Goal: Transaction & Acquisition: Purchase product/service

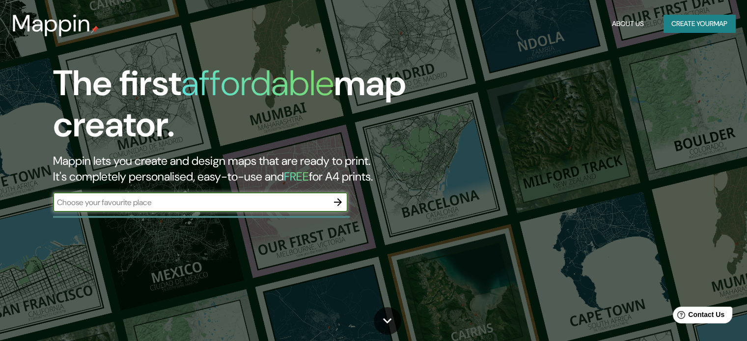
click at [218, 205] on input "text" at bounding box center [190, 202] width 275 height 11
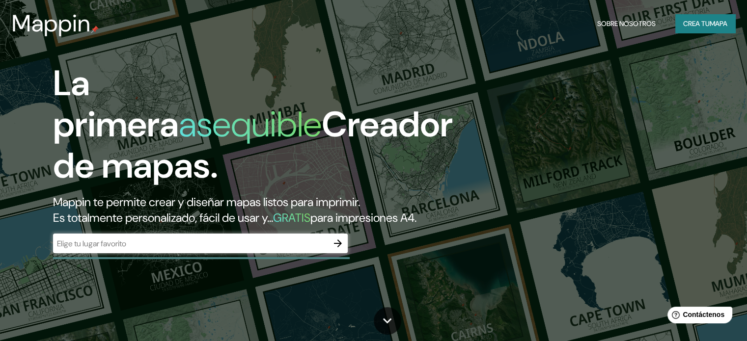
click at [178, 249] on input "text" at bounding box center [190, 243] width 275 height 11
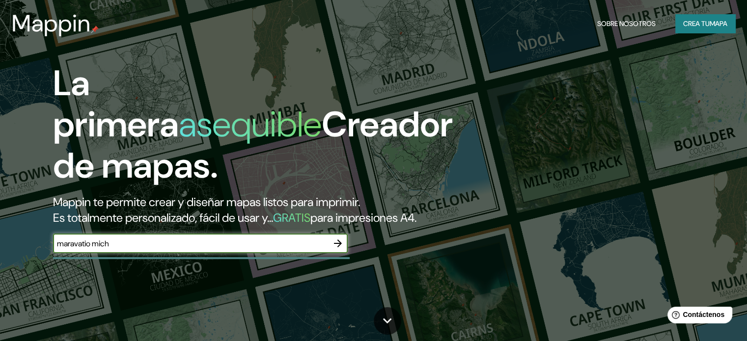
type input "maravatio mich"
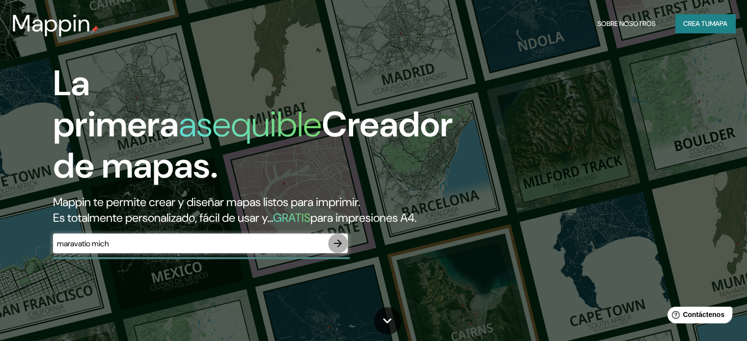
click at [338, 247] on icon "button" at bounding box center [338, 244] width 8 height 8
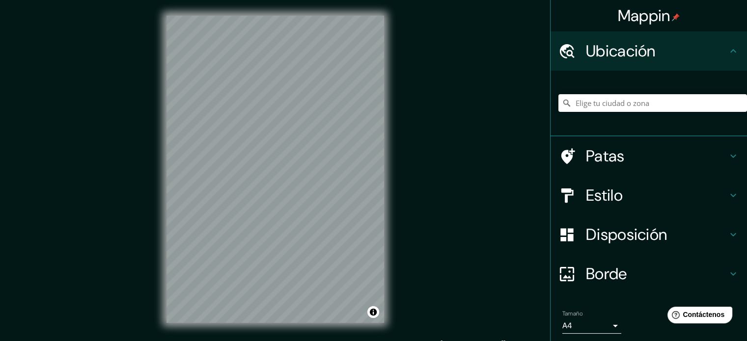
click at [718, 53] on h4 "Ubicación" at bounding box center [656, 51] width 141 height 20
click at [686, 113] on div at bounding box center [652, 103] width 188 height 49
click at [685, 103] on input "Elige tu ciudad o zona" at bounding box center [652, 103] width 188 height 18
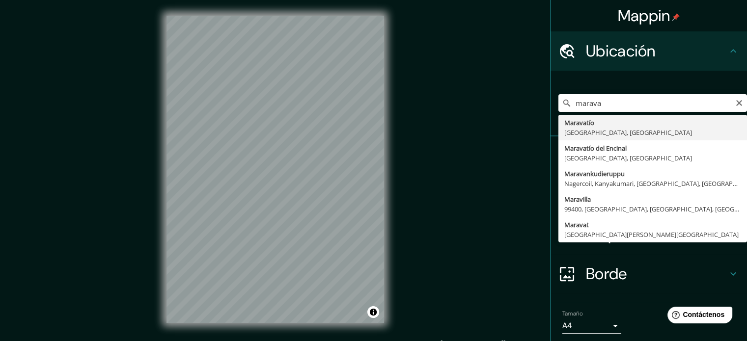
type input "[GEOGRAPHIC_DATA], [GEOGRAPHIC_DATA], [GEOGRAPHIC_DATA]"
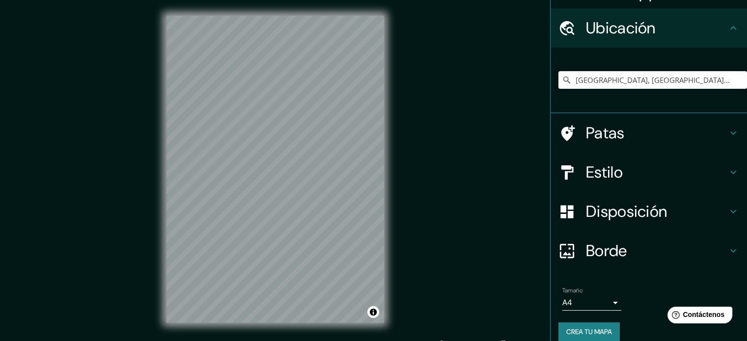
scroll to position [34, 0]
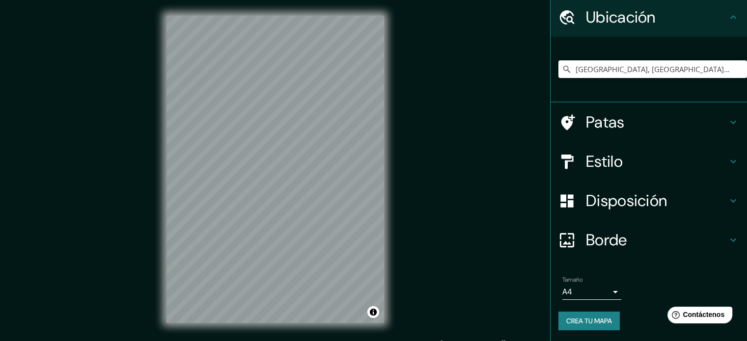
click at [727, 121] on icon at bounding box center [733, 122] width 12 height 12
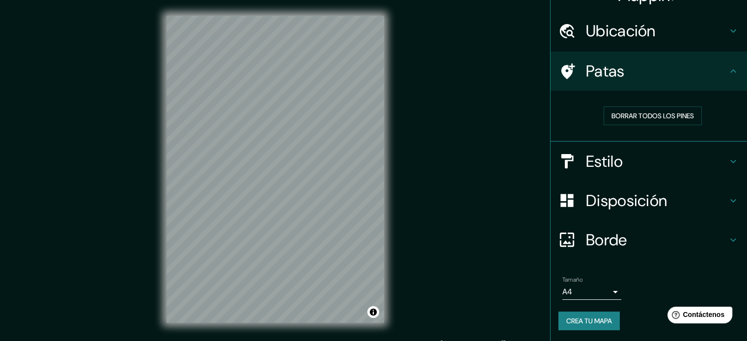
scroll to position [20, 0]
click at [728, 157] on icon at bounding box center [733, 162] width 12 height 12
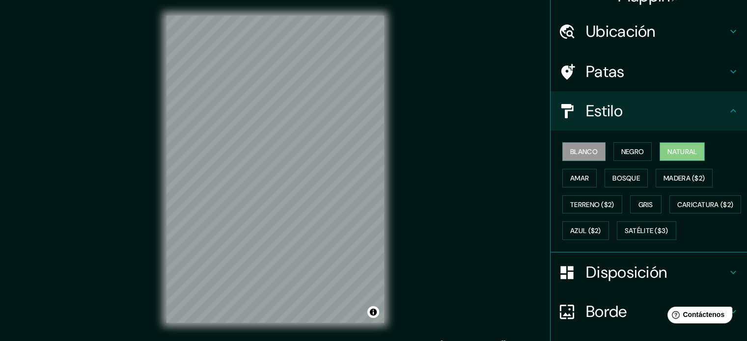
click at [674, 149] on font "Natural" at bounding box center [681, 151] width 29 height 9
click at [629, 176] on font "Bosque" at bounding box center [625, 178] width 27 height 9
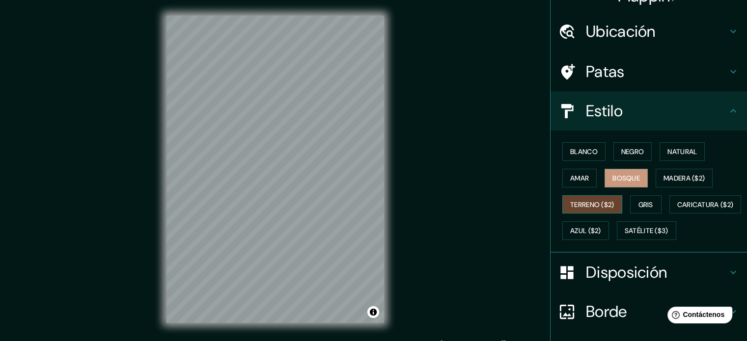
click at [609, 208] on font "Terreno ($2)" at bounding box center [592, 204] width 44 height 9
click at [659, 201] on div "Blanco Negro Natural [PERSON_NAME] ($2) Terreno ($2) Gris Caricatura ($2) Azul …" at bounding box center [652, 191] width 188 height 106
click at [634, 177] on button "Bosque" at bounding box center [625, 178] width 43 height 19
click at [668, 153] on font "Natural" at bounding box center [681, 151] width 29 height 9
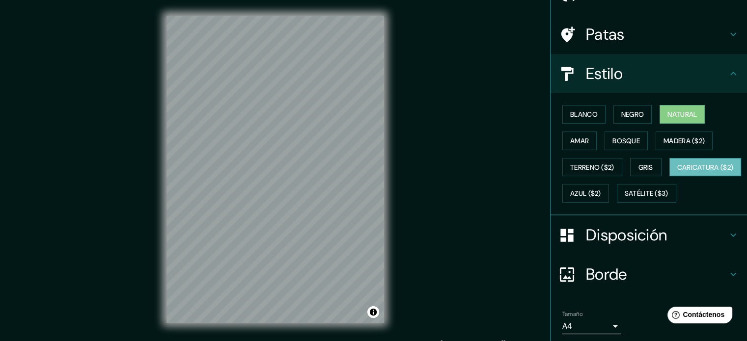
scroll to position [116, 0]
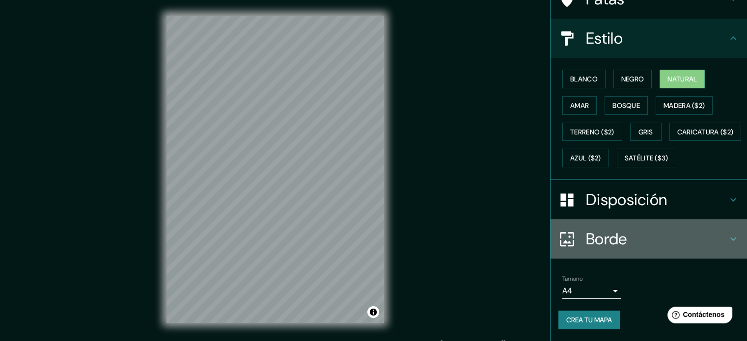
click at [705, 236] on h4 "Borde" at bounding box center [656, 239] width 141 height 20
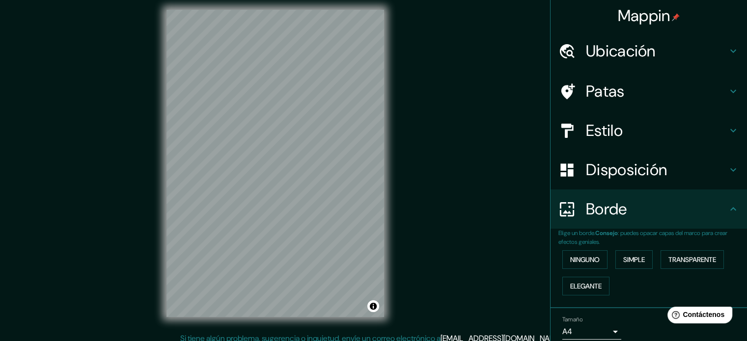
scroll to position [0, 0]
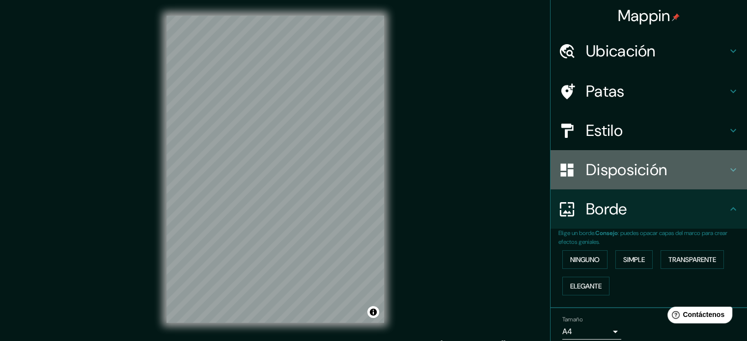
click at [671, 162] on h4 "Disposición" at bounding box center [656, 170] width 141 height 20
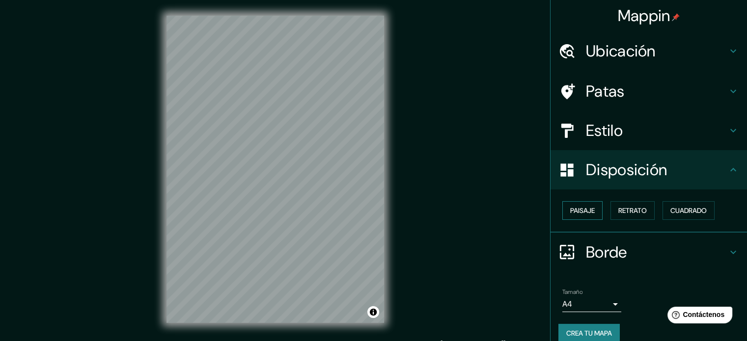
click at [592, 213] on button "Paisaje" at bounding box center [582, 210] width 40 height 19
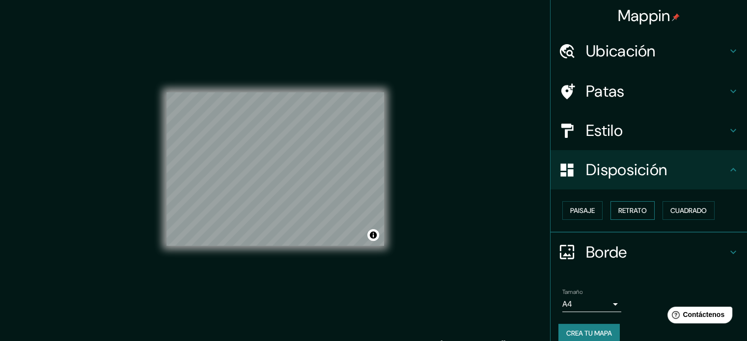
click at [626, 211] on font "Retrato" at bounding box center [632, 210] width 28 height 9
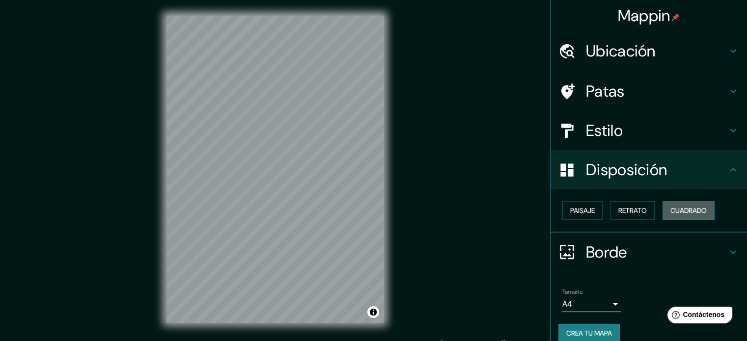
click at [686, 218] on button "Cuadrado" at bounding box center [688, 210] width 52 height 19
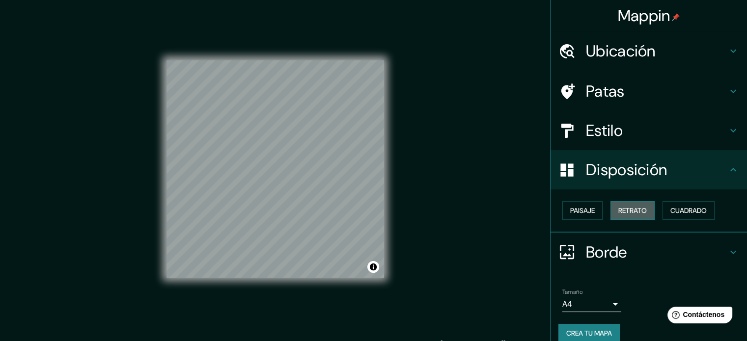
click at [618, 211] on font "Retrato" at bounding box center [632, 210] width 28 height 9
